Goal: Task Accomplishment & Management: Manage account settings

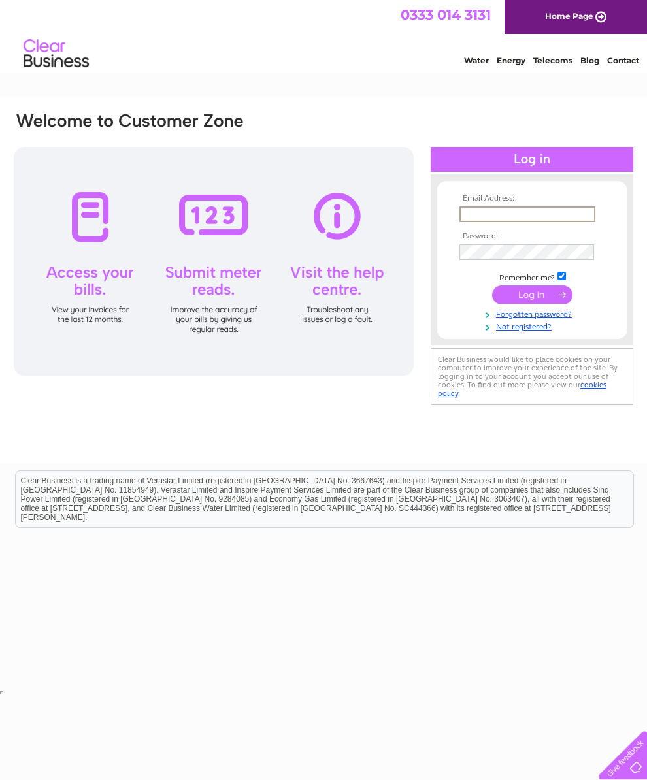
type input "Clairecollyer75@sky.com"
click at [532, 299] on input "submit" at bounding box center [532, 293] width 80 height 18
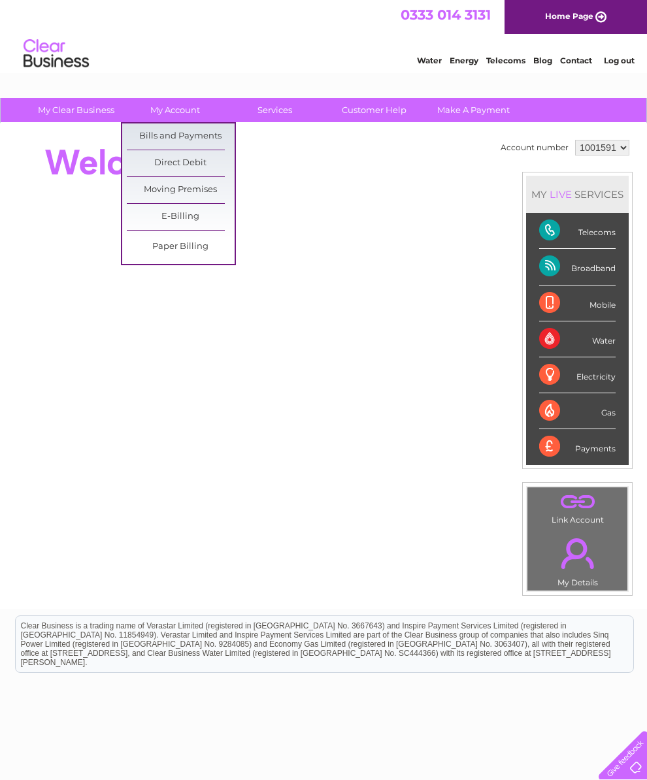
click at [204, 131] on link "Bills and Payments" at bounding box center [181, 136] width 108 height 26
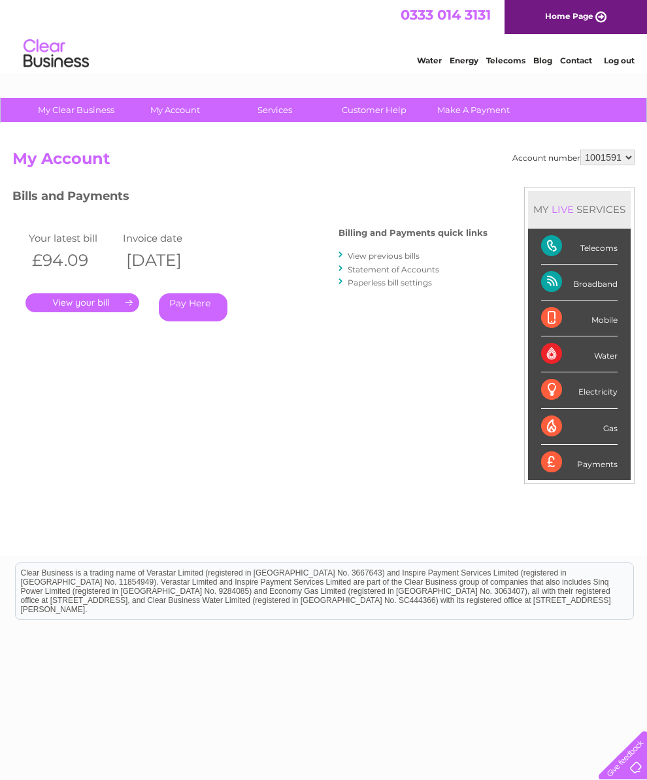
click at [118, 293] on link "." at bounding box center [82, 302] width 114 height 19
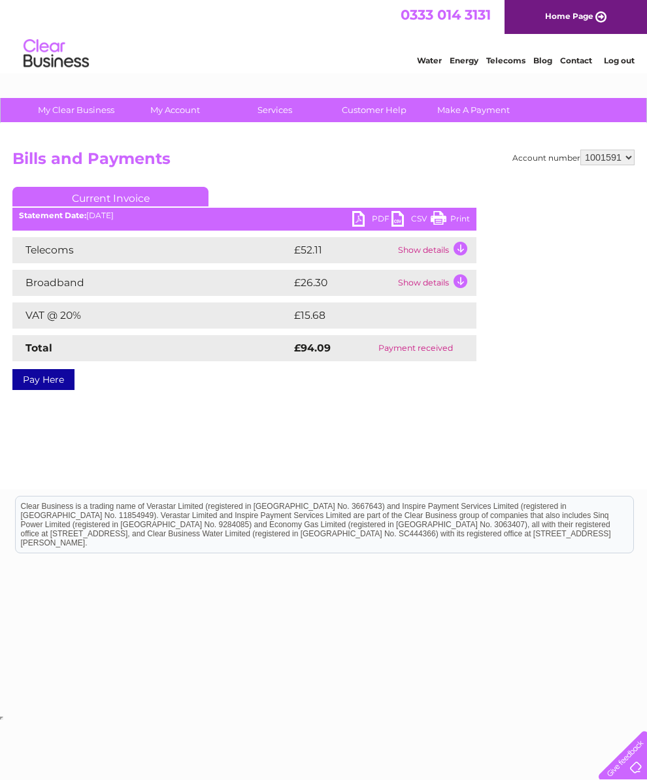
click at [361, 217] on link "PDF" at bounding box center [371, 220] width 39 height 19
